Goal: Information Seeking & Learning: Learn about a topic

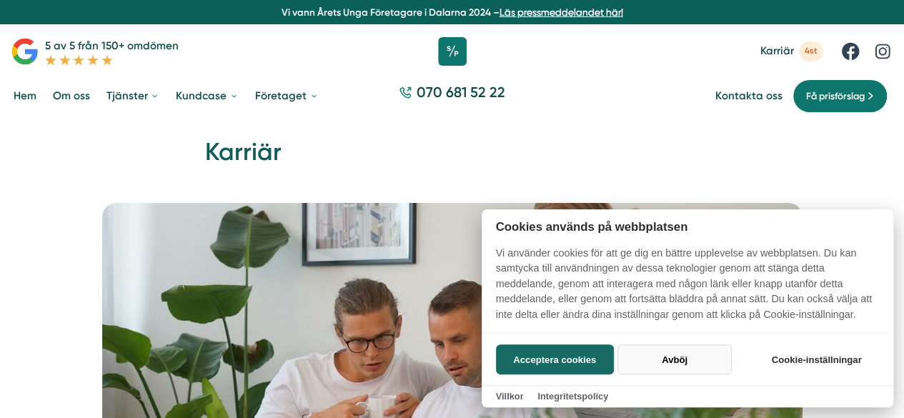
click at [659, 365] on button "Avböj" at bounding box center [674, 359] width 114 height 30
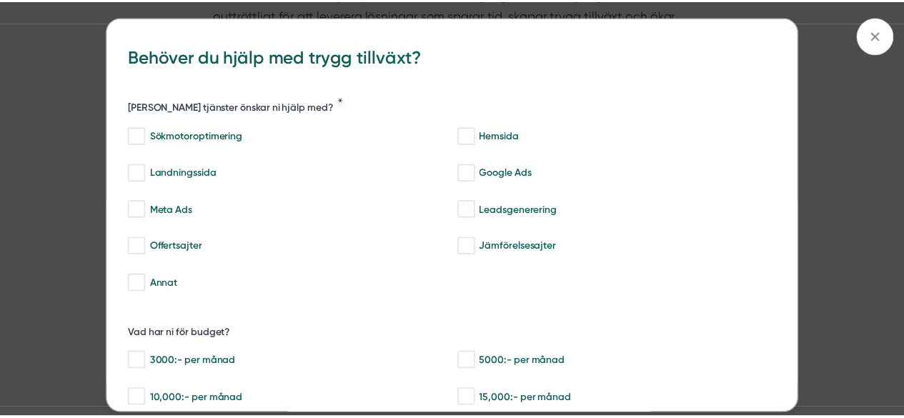
scroll to position [1419, 0]
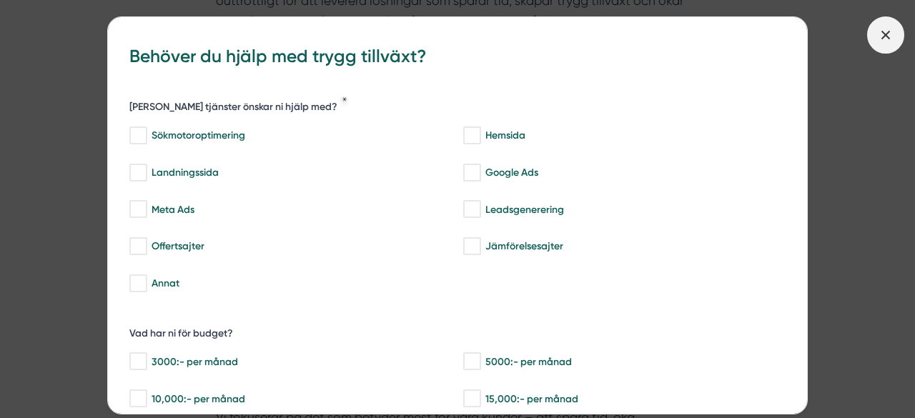
click at [885, 36] on icon at bounding box center [886, 35] width 16 height 16
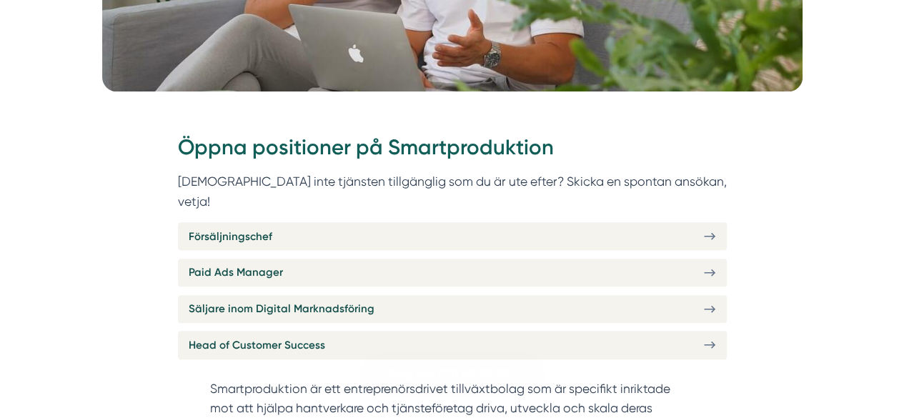
scroll to position [440, 0]
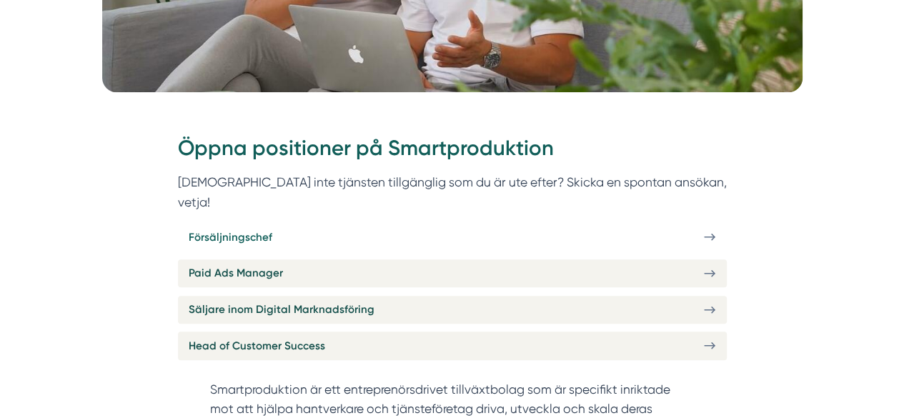
click at [566, 223] on link "Försäljningschef" at bounding box center [452, 237] width 549 height 28
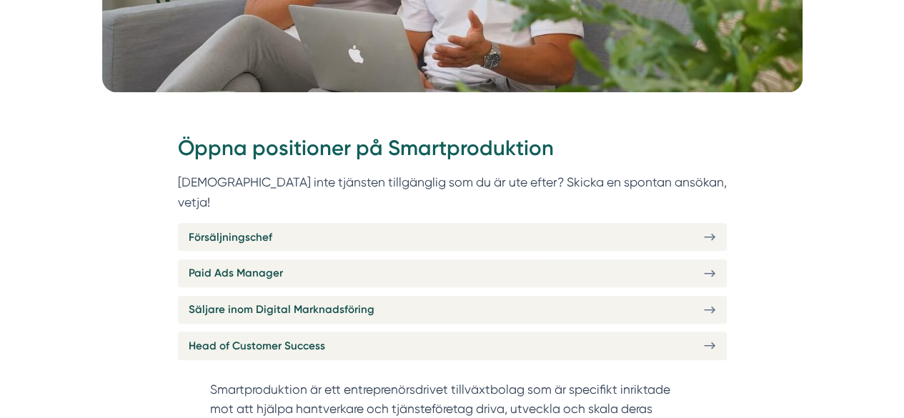
click at [287, 341] on div "Öppna positioner på Smartproduktion Finns inte tjänsten tillgänglig som du är u…" at bounding box center [452, 257] width 549 height 246
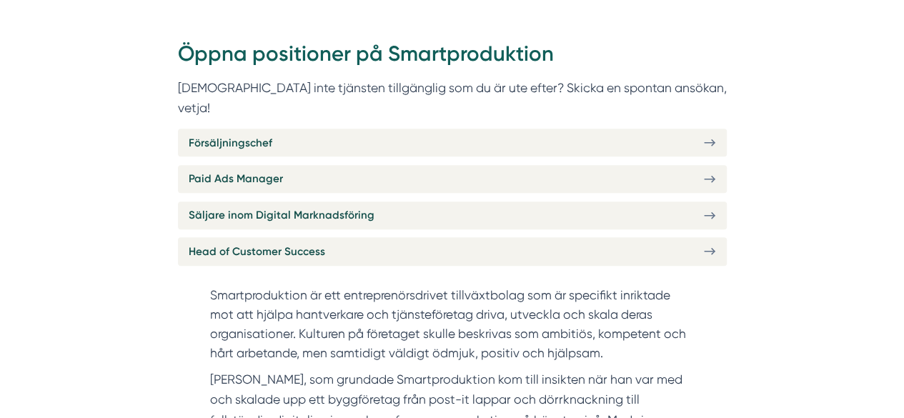
scroll to position [540, 0]
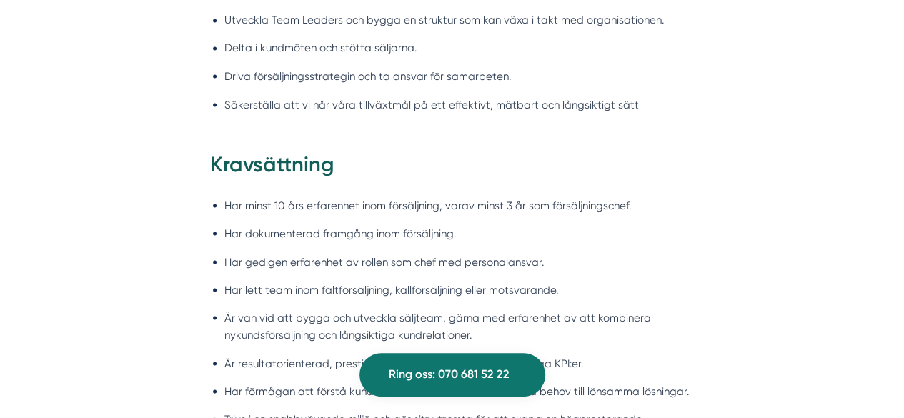
scroll to position [1303, 0]
